Goal: Task Accomplishment & Management: Manage account settings

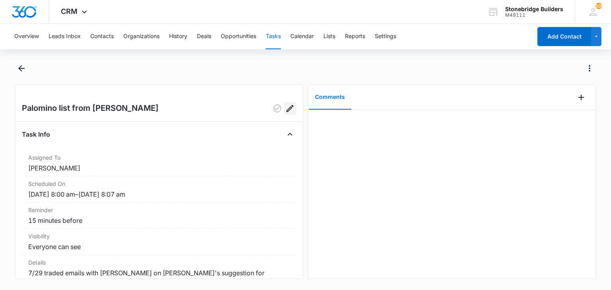
click at [286, 109] on icon "Edit" at bounding box center [289, 108] width 7 height 7
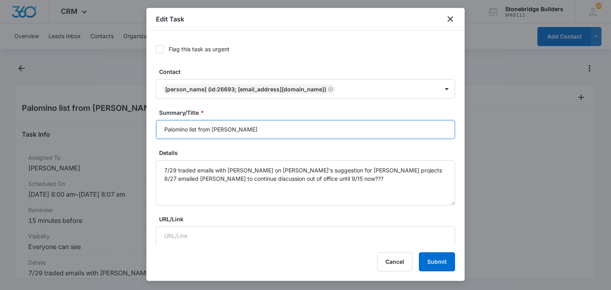
click at [164, 129] on input "Palomino list from [PERSON_NAME]" at bounding box center [305, 129] width 299 height 19
type input "[PERSON_NAME] list from [PERSON_NAME]"
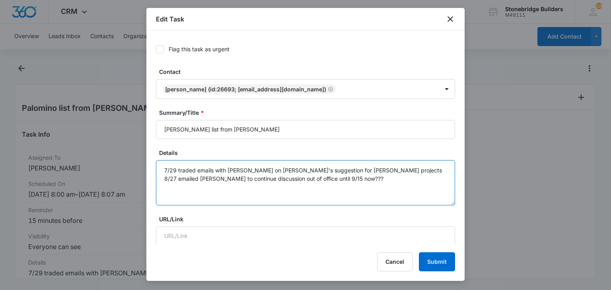
click at [371, 178] on textarea "7/29 traded emails with [PERSON_NAME] on [PERSON_NAME]'s suggestion for [PERSON…" at bounding box center [305, 182] width 299 height 45
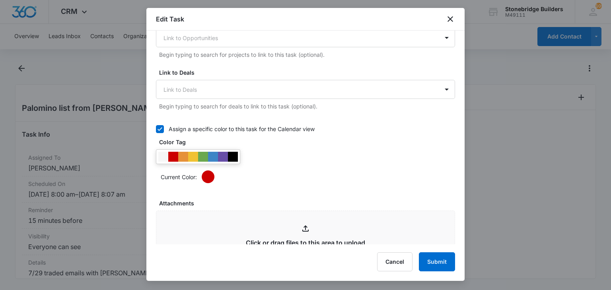
scroll to position [513, 0]
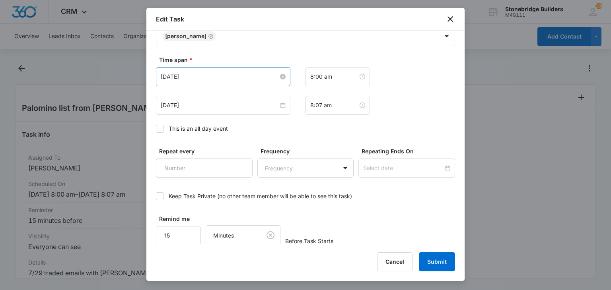
type textarea "7/29 traded emails with [PERSON_NAME] on [PERSON_NAME]'s suggestion for [PERSON…"
click at [177, 72] on input "[DATE]" at bounding box center [220, 76] width 118 height 9
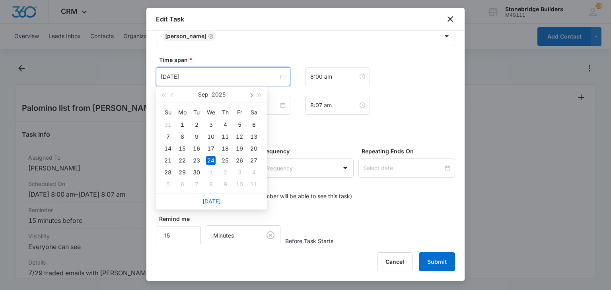
click at [250, 94] on span "button" at bounding box center [251, 95] width 4 height 4
type input "[DATE]"
click at [231, 162] on td "23" at bounding box center [225, 161] width 14 height 12
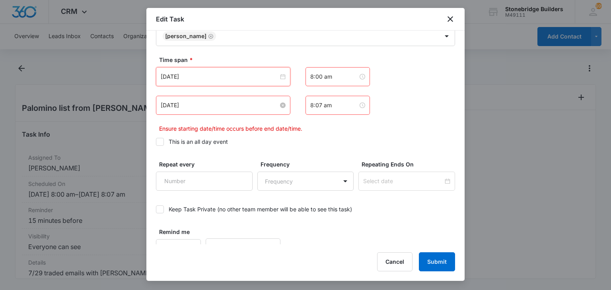
click at [180, 105] on input "[DATE]" at bounding box center [220, 105] width 118 height 9
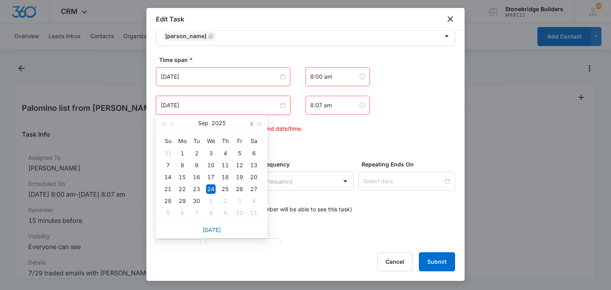
click at [248, 125] on button "button" at bounding box center [250, 123] width 9 height 16
type input "[DATE]"
click at [226, 185] on div "23" at bounding box center [225, 189] width 10 height 10
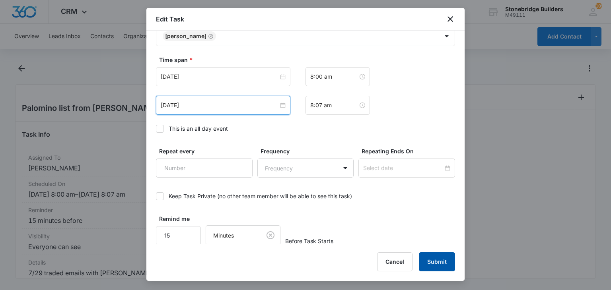
click at [426, 255] on button "Submit" at bounding box center [437, 261] width 36 height 19
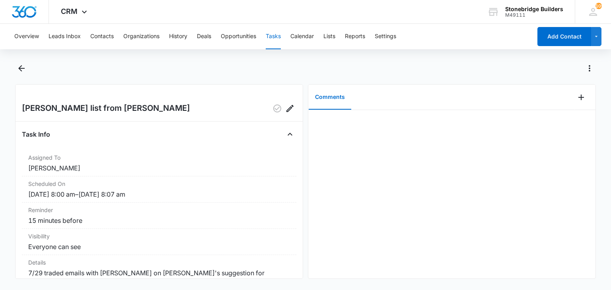
click at [437, 123] on div at bounding box center [451, 194] width 287 height 169
